Goal: Register for event/course

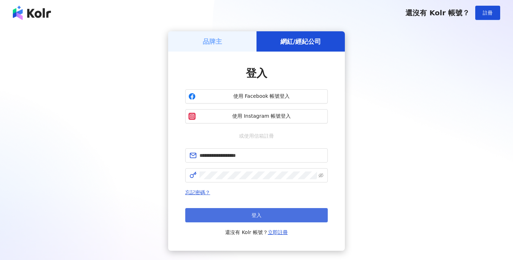
click at [232, 210] on button "登入" at bounding box center [256, 215] width 142 height 14
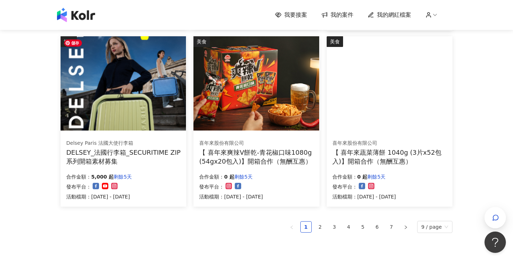
scroll to position [441, 0]
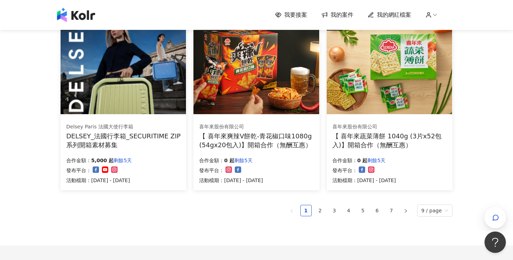
click at [316, 213] on ul "1 2 3 4 5 6 7 9 / page" at bounding box center [257, 211] width 392 height 12
click at [319, 213] on link "2" at bounding box center [320, 211] width 11 height 11
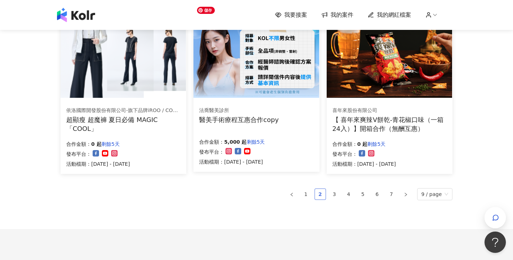
scroll to position [505, 0]
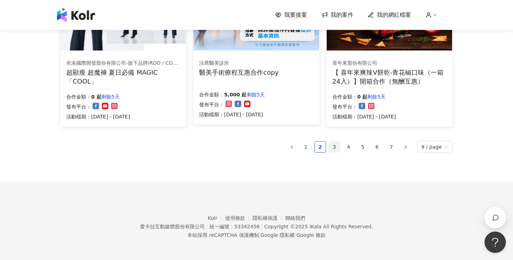
click at [339, 146] on link "3" at bounding box center [334, 147] width 11 height 11
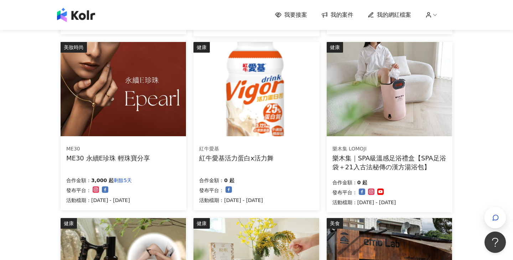
scroll to position [237, 0]
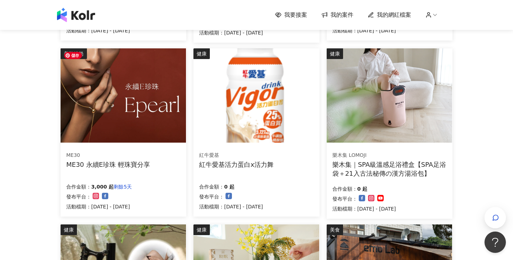
click at [144, 133] on img at bounding box center [123, 95] width 125 height 94
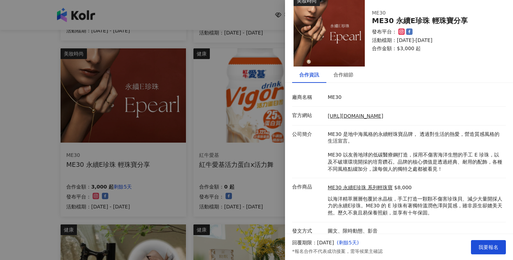
scroll to position [19, 0]
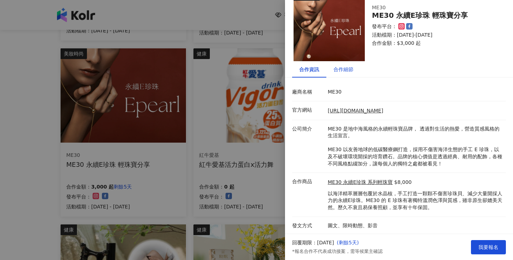
click at [351, 71] on div "合作細節" at bounding box center [343, 70] width 20 height 8
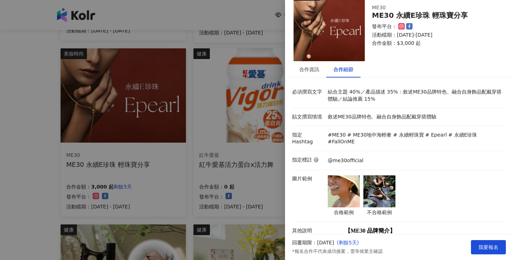
drag, startPoint x: 329, startPoint y: 88, endPoint x: 359, endPoint y: 103, distance: 33.8
click at [359, 103] on li "必須撰寫文字 結合主題 40%／產品描述 35%：敘述ME30品牌特色、融合自身飾品配戴穿搭體驗／結論推薦 15%" at bounding box center [399, 95] width 214 height 25
click at [341, 177] on img at bounding box center [344, 192] width 32 height 32
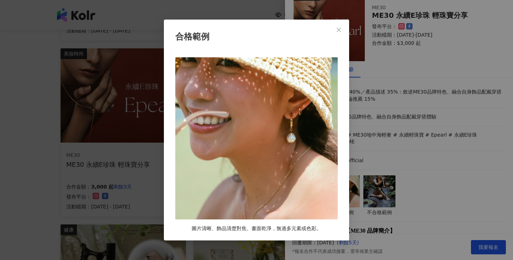
click at [388, 167] on div "合格範例 圖片清晰、飾品清楚對焦、畫面乾淨，無過多元素或色彩。" at bounding box center [256, 130] width 513 height 260
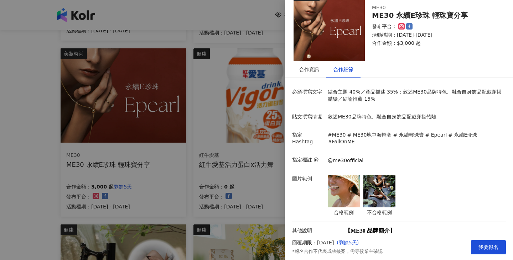
click at [384, 176] on img at bounding box center [379, 192] width 32 height 32
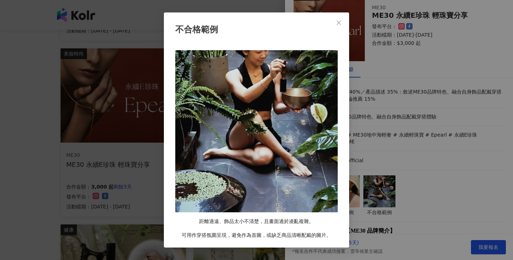
click at [376, 135] on div "不合格範例 距離過遠、飾品太小不清楚，且畫面過於凌亂複雜。 可用作穿搭氛圍呈現，避免作為首圖，或缺乏商品清晰配戴的圖片。" at bounding box center [256, 130] width 513 height 260
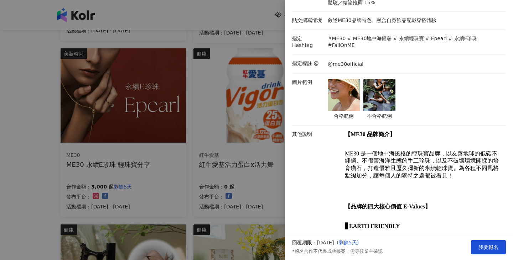
scroll to position [0, 0]
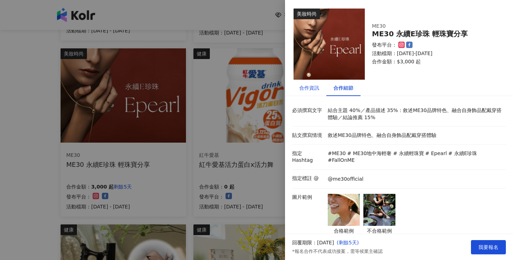
click at [313, 92] on div "合作資訊" at bounding box center [309, 88] width 20 height 8
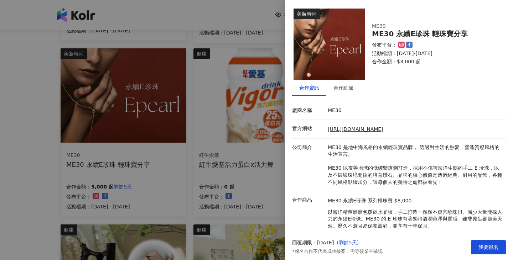
scroll to position [19, 0]
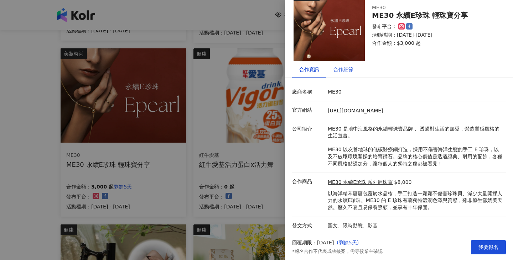
click at [344, 72] on div "合作細節" at bounding box center [343, 70] width 20 height 8
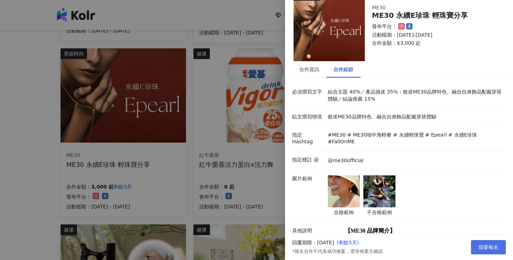
click at [484, 246] on span "我要報名" at bounding box center [488, 248] width 20 height 6
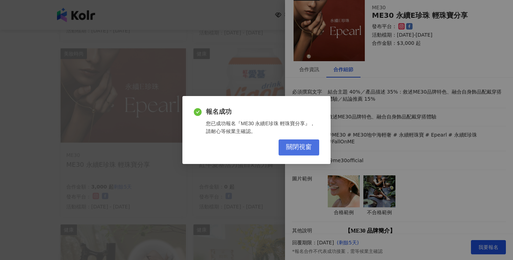
click at [299, 141] on button "關閉視窗" at bounding box center [299, 148] width 41 height 16
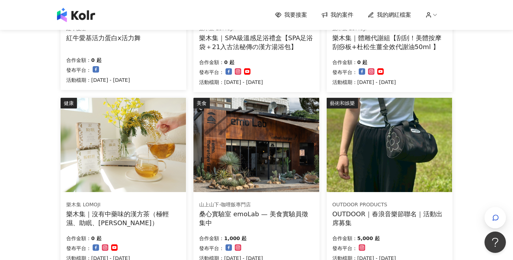
scroll to position [419, 0]
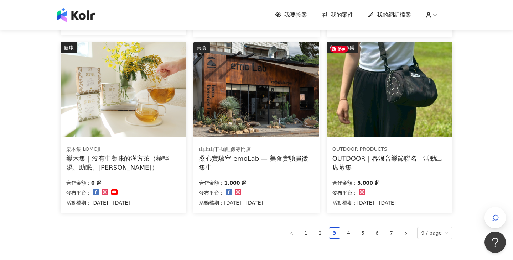
click at [366, 126] on img at bounding box center [389, 89] width 125 height 94
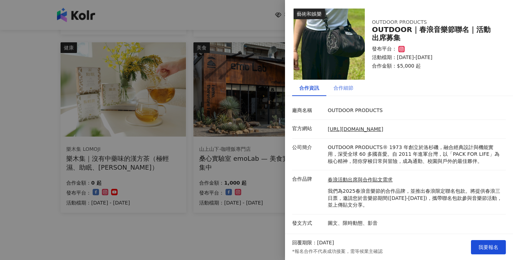
click at [348, 92] on div "合作細節" at bounding box center [343, 88] width 34 height 16
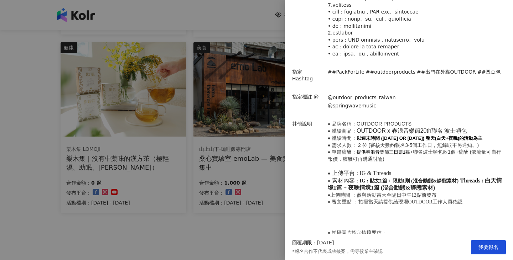
scroll to position [213, 0]
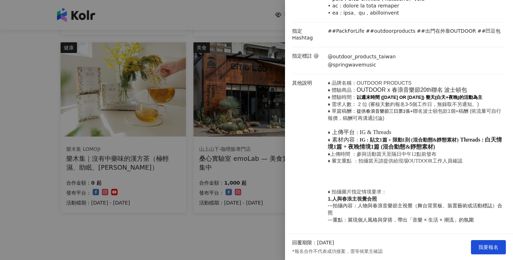
click at [227, 248] on div at bounding box center [256, 130] width 513 height 260
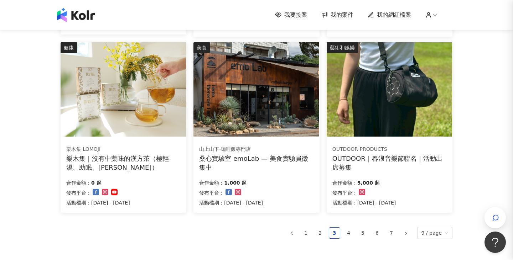
scroll to position [0, 0]
click at [354, 235] on link "4" at bounding box center [348, 233] width 11 height 11
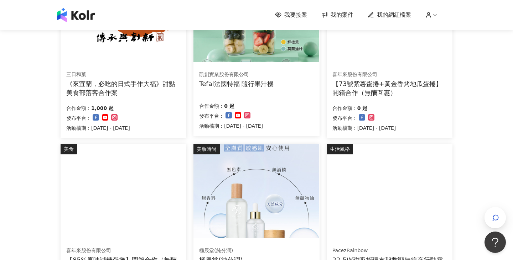
scroll to position [336, 0]
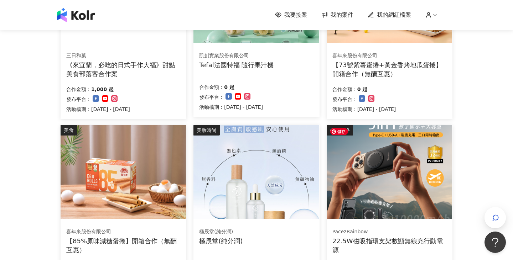
click at [362, 159] on img at bounding box center [389, 172] width 125 height 94
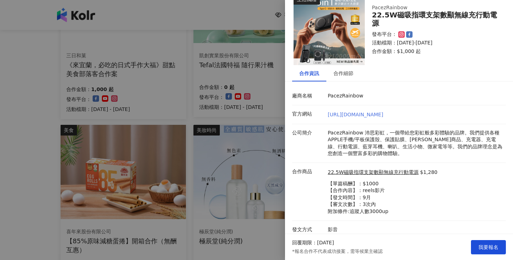
scroll to position [19, 0]
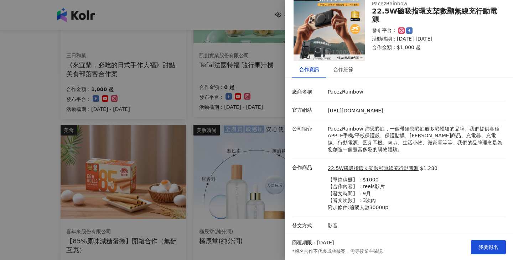
click at [238, 92] on div at bounding box center [256, 130] width 513 height 260
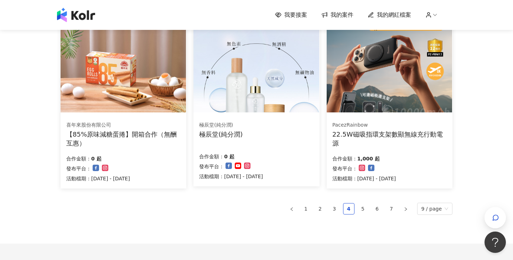
scroll to position [505, 0]
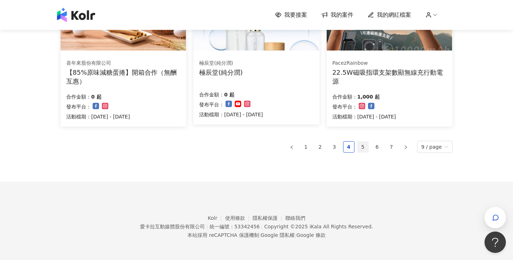
click at [367, 149] on link "5" at bounding box center [363, 147] width 11 height 11
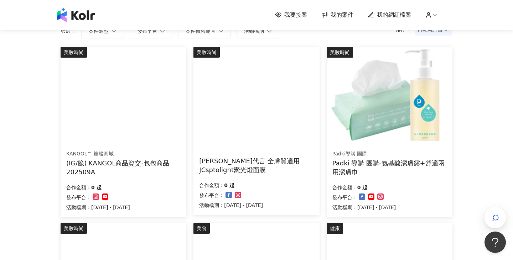
scroll to position [59, 0]
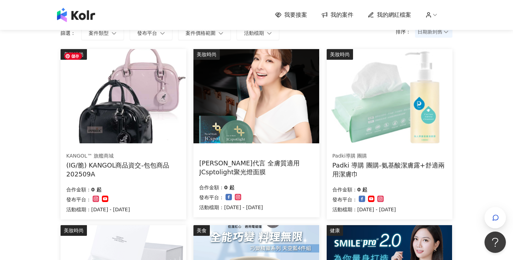
click at [139, 82] on img at bounding box center [123, 96] width 125 height 94
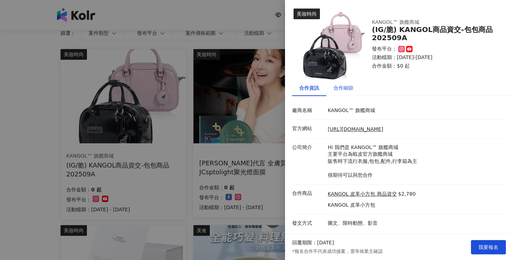
click at [347, 87] on div "合作細節" at bounding box center [343, 88] width 20 height 8
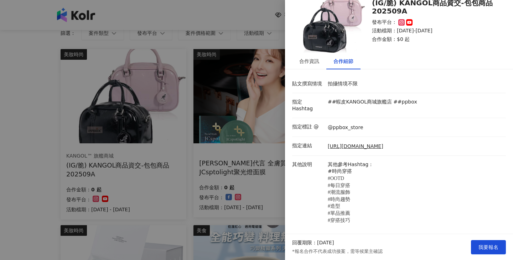
scroll to position [0, 0]
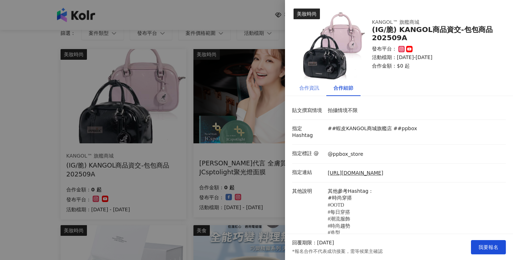
click at [317, 94] on div "合作資訊" at bounding box center [309, 88] width 34 height 16
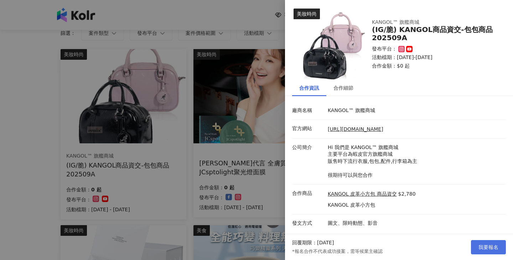
click at [480, 245] on span "我要報名" at bounding box center [488, 248] width 20 height 6
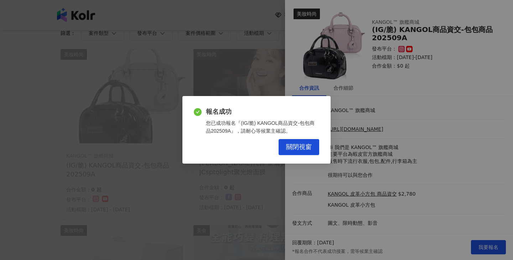
click at [58, 95] on div "報名成功 您已成功報名『(IG/脆) KANGOL商品資交-包包商品202509A』，請耐心等候業主確認。 關閉視窗" at bounding box center [256, 130] width 513 height 260
click at [300, 151] on span "關閉視窗" at bounding box center [299, 148] width 26 height 8
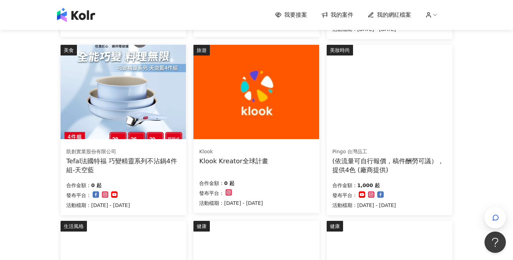
scroll to position [247, 0]
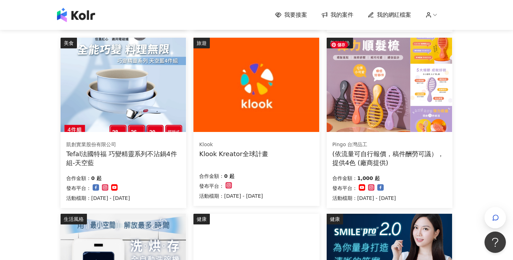
click at [368, 130] on img at bounding box center [389, 85] width 125 height 94
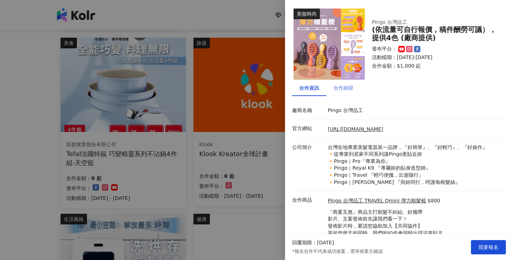
click at [353, 86] on div "合作細節" at bounding box center [343, 88] width 34 height 16
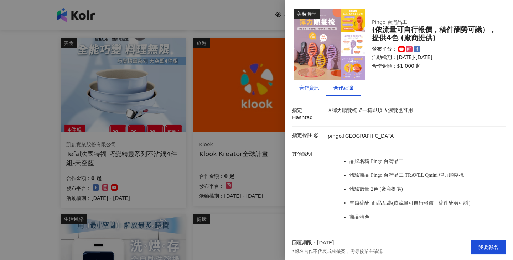
click at [318, 87] on div "合作資訊" at bounding box center [309, 88] width 20 height 8
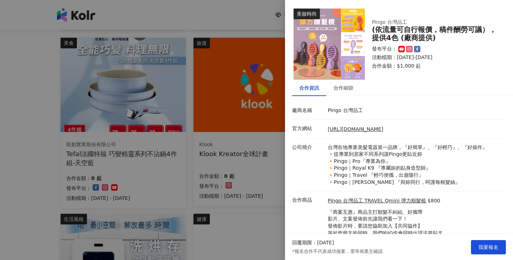
scroll to position [26, 0]
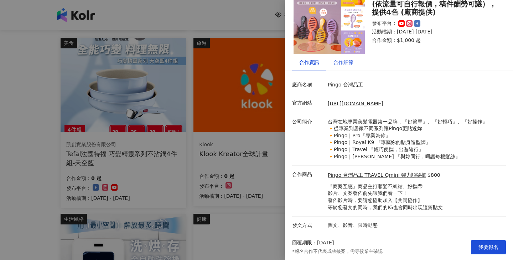
click at [350, 65] on div "合作細節" at bounding box center [343, 62] width 20 height 8
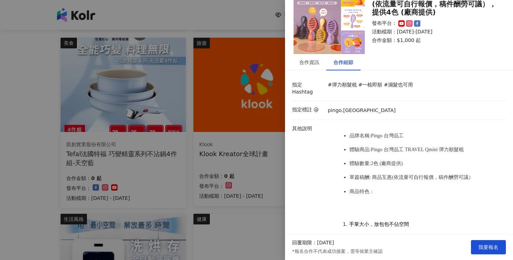
click at [326, 63] on div "合作細節" at bounding box center [343, 62] width 34 height 16
click at [248, 88] on div at bounding box center [256, 130] width 513 height 260
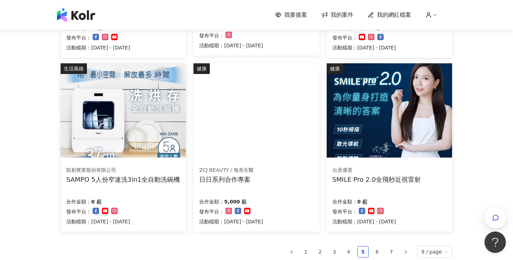
scroll to position [420, 0]
